Goal: Task Accomplishment & Management: Use online tool/utility

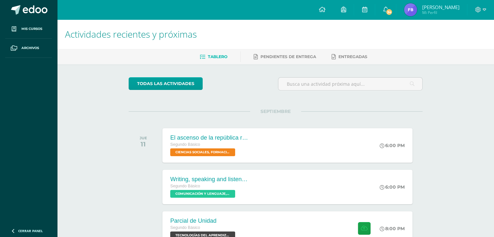
click at [425, 8] on span "[PERSON_NAME]" at bounding box center [440, 7] width 37 height 7
click at [409, 9] on img at bounding box center [410, 9] width 13 height 13
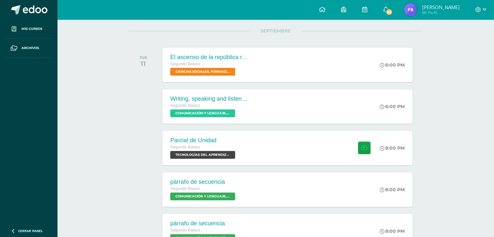
scroll to position [81, 0]
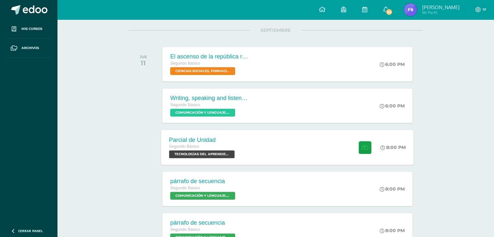
click at [348, 151] on div at bounding box center [364, 147] width 32 height 35
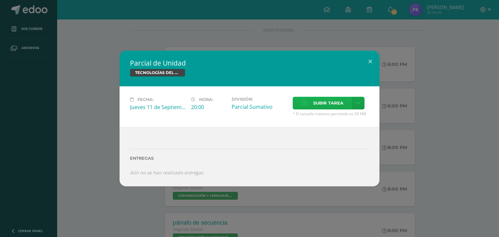
click at [328, 100] on span "Subir tarea" at bounding box center [328, 103] width 30 height 12
click at [0, 0] on input "Subir tarea" at bounding box center [0, 0] width 0 height 0
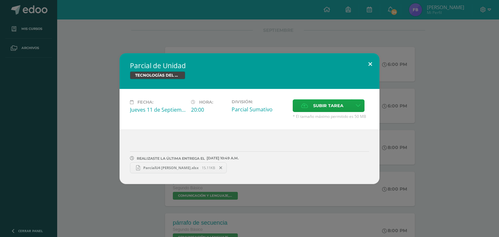
click at [373, 67] on button at bounding box center [370, 64] width 19 height 22
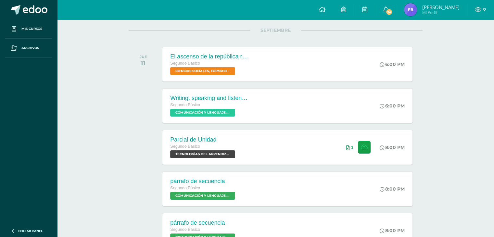
click at [478, 10] on icon at bounding box center [479, 10] width 6 height 6
click at [462, 46] on span "Cerrar sesión" at bounding box center [463, 44] width 29 height 6
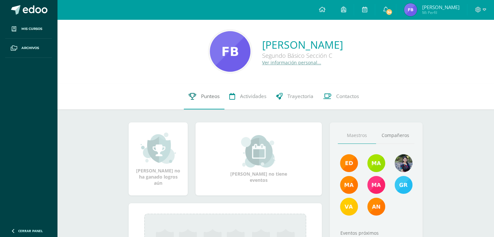
click at [195, 93] on icon at bounding box center [192, 96] width 7 height 7
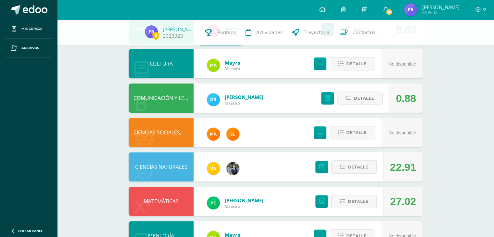
scroll to position [225, 0]
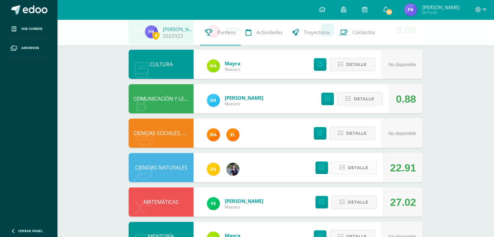
click at [366, 173] on span "Detalle" at bounding box center [358, 168] width 20 height 12
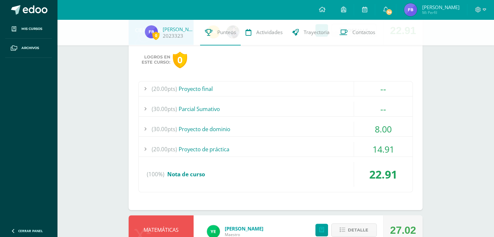
scroll to position [365, 0]
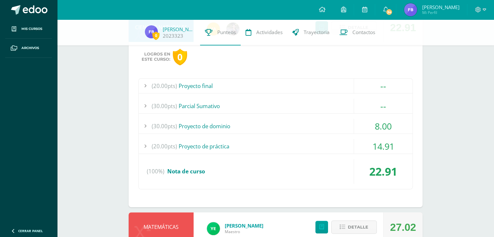
click at [207, 126] on div "(30.00pts) Proyecto de dominio" at bounding box center [276, 126] width 274 height 15
